Goal: Transaction & Acquisition: Obtain resource

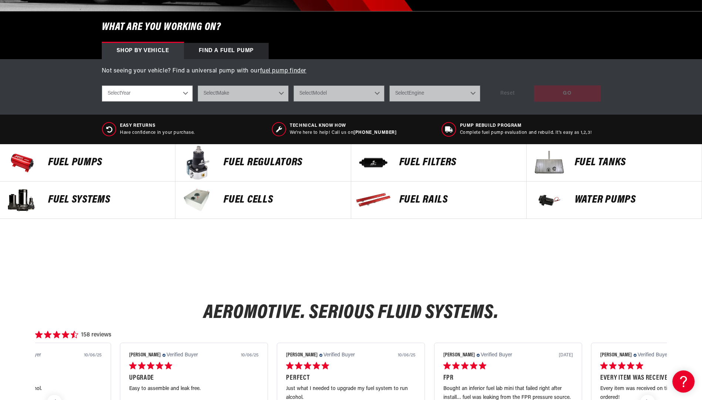
scroll to position [222, 0]
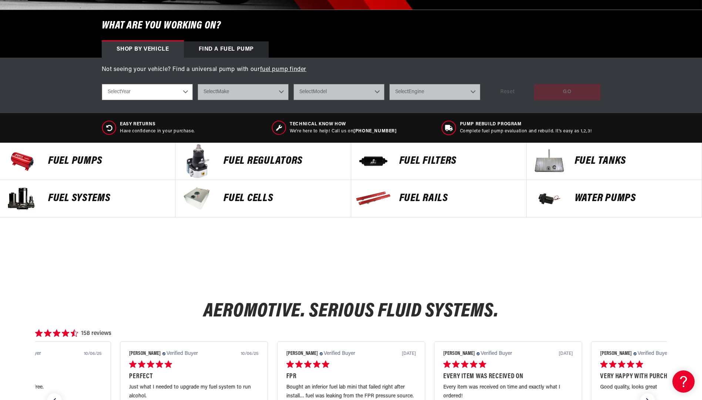
click at [430, 203] on p "FUEL Rails" at bounding box center [458, 198] width 119 height 11
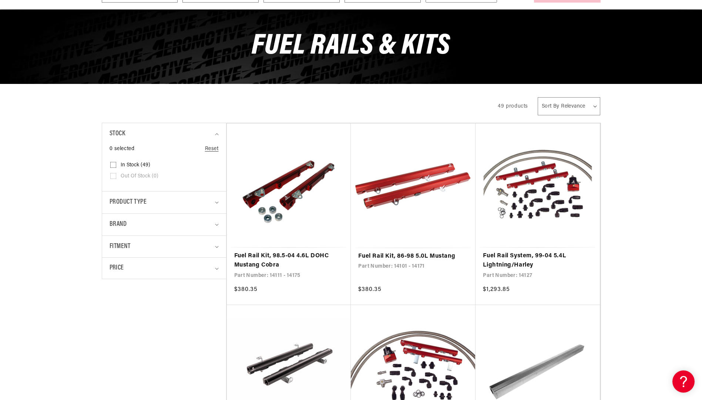
scroll to position [111, 0]
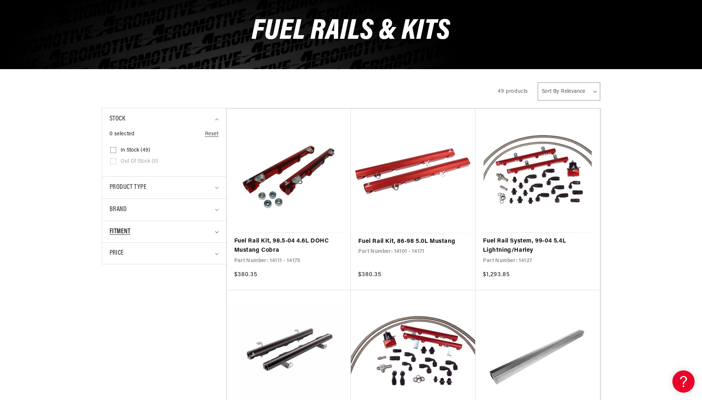
click at [213, 229] on summary "Fitment" at bounding box center [163, 232] width 109 height 22
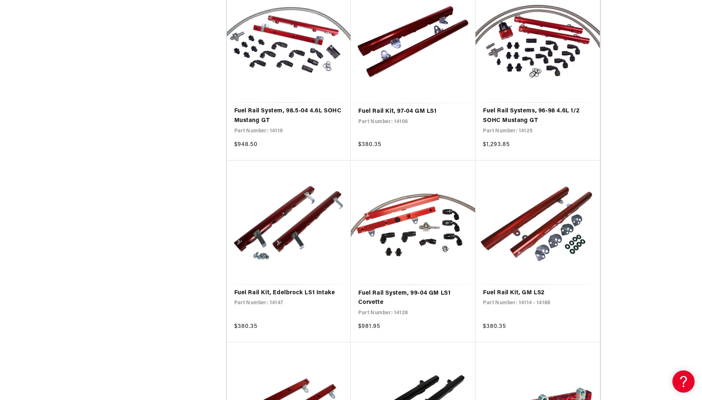
scroll to position [1183, 0]
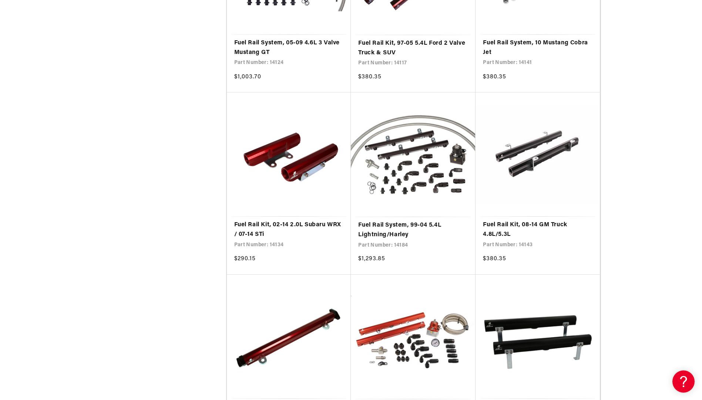
scroll to position [2663, 0]
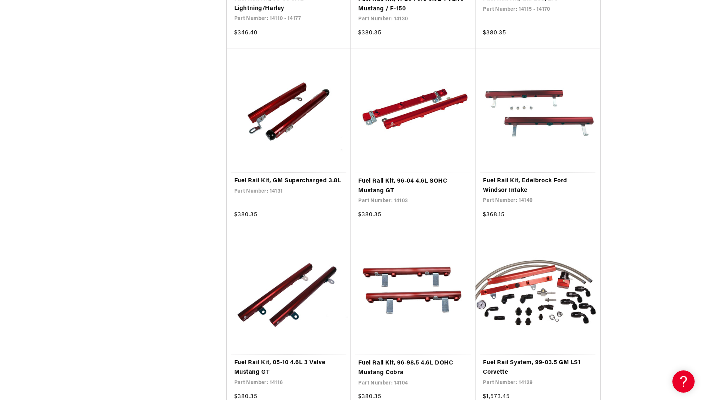
scroll to position [740, 0]
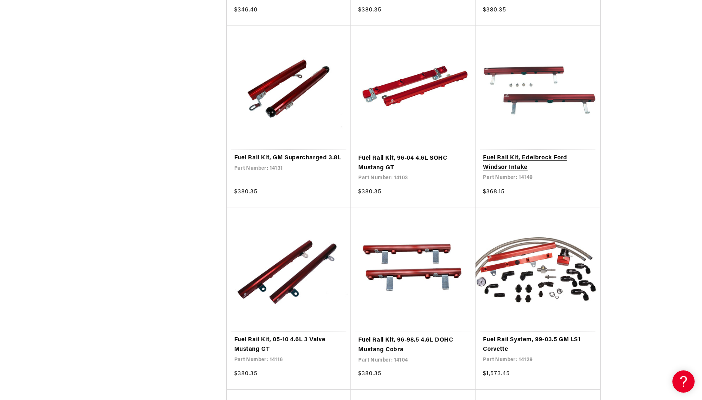
click at [508, 164] on link "Fuel Rail Kit, Edelbrock Ford Windsor Intake" at bounding box center [537, 162] width 109 height 19
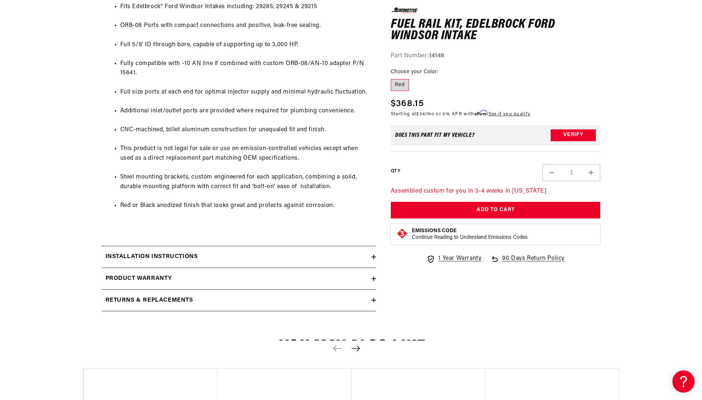
scroll to position [481, 0]
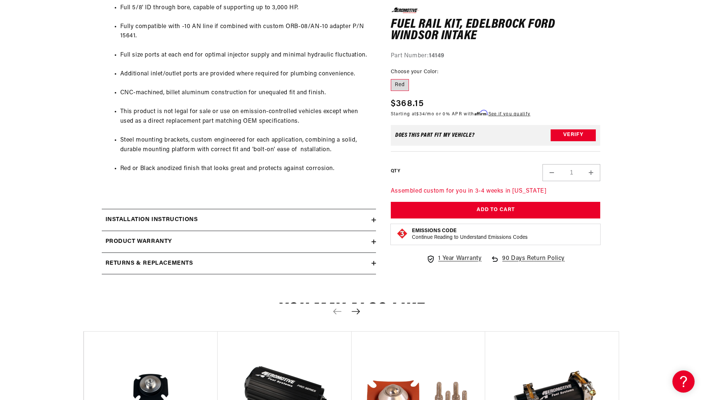
click at [372, 224] on summary "Installation Instructions" at bounding box center [239, 219] width 274 height 21
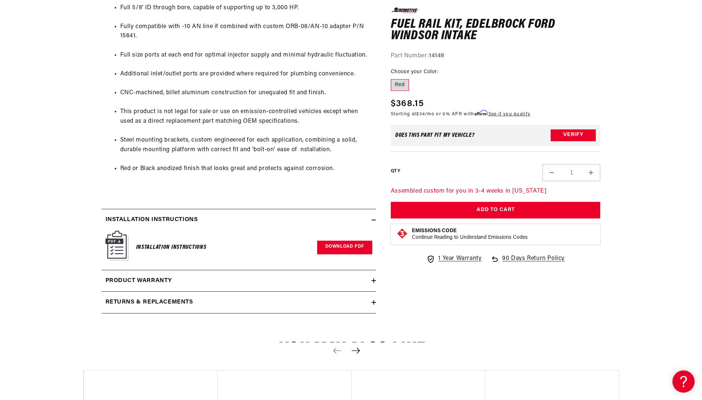
click at [326, 248] on link "Download PDF" at bounding box center [344, 248] width 55 height 14
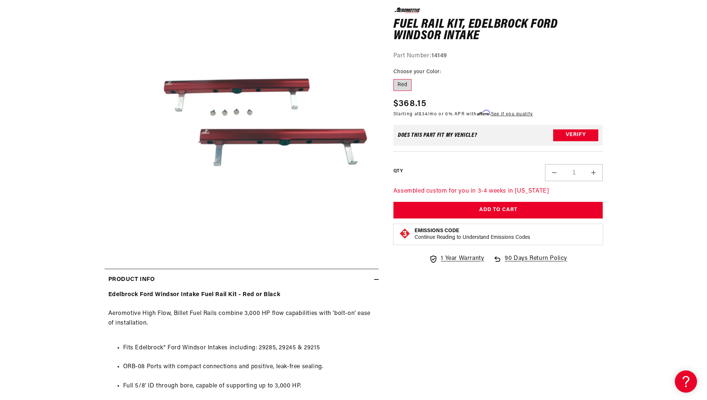
scroll to position [0, 0]
